Goal: Transaction & Acquisition: Purchase product/service

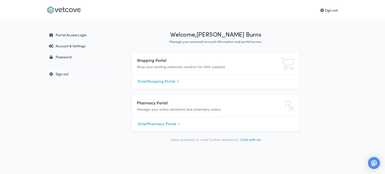
click at [153, 78] on link "Enter Shopping Portal" at bounding box center [215, 82] width 155 height 8
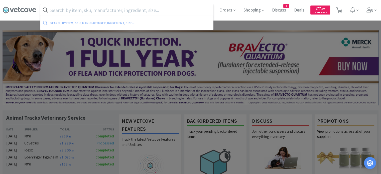
click at [85, 9] on input "text" at bounding box center [126, 10] width 173 height 12
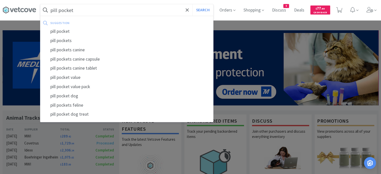
type input "pill pocket"
click at [192, 4] on button "Search" at bounding box center [202, 10] width 21 height 12
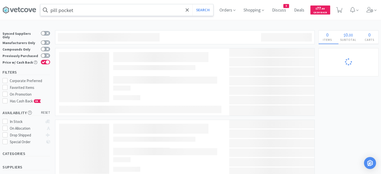
select select "1"
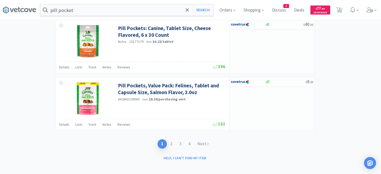
scroll to position [803, 0]
